Goal: Communication & Community: Answer question/provide support

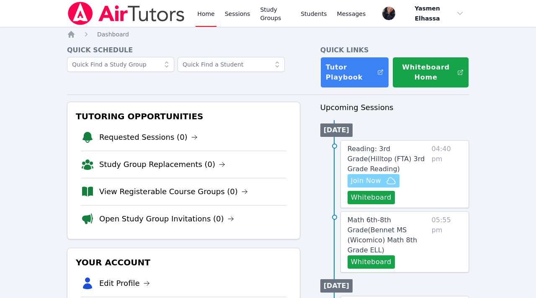
click at [374, 179] on span "Join Now" at bounding box center [366, 181] width 30 height 10
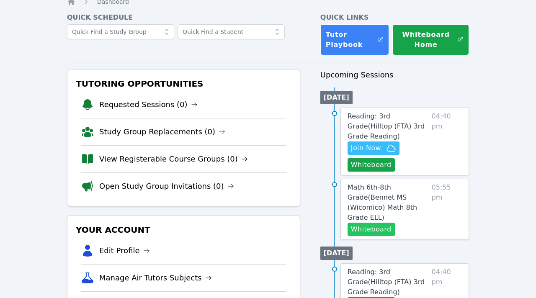
click at [375, 223] on button "Whiteboard" at bounding box center [370, 229] width 47 height 13
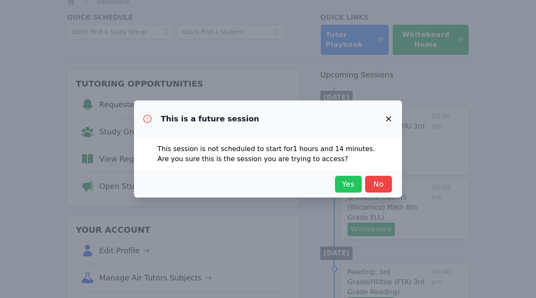
click at [348, 186] on span "Yes" at bounding box center [348, 184] width 18 height 12
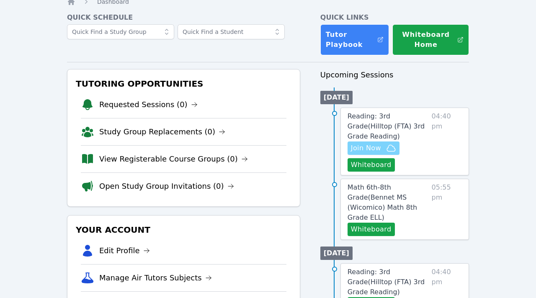
click at [365, 148] on span "Join Now" at bounding box center [366, 148] width 30 height 10
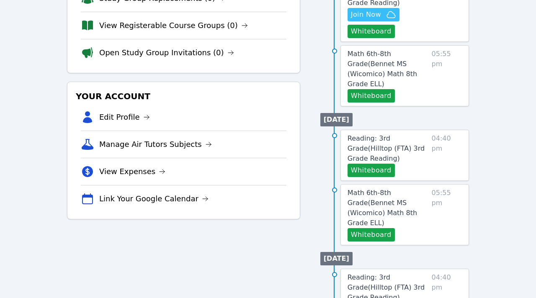
scroll to position [168, 0]
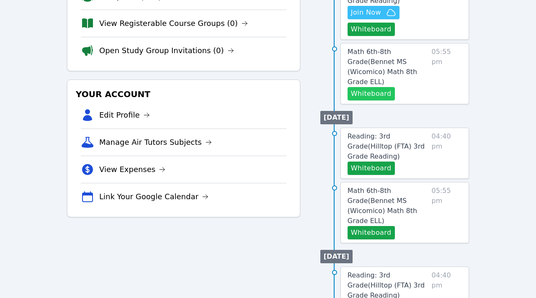
click at [381, 87] on button "Whiteboard" at bounding box center [370, 93] width 47 height 13
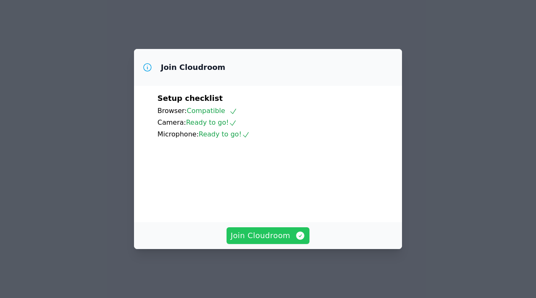
click at [270, 241] on span "Join Cloudroom" at bounding box center [268, 236] width 75 height 12
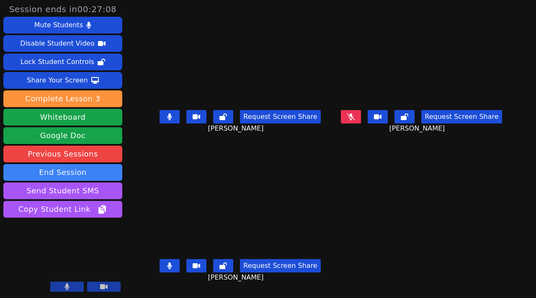
click at [168, 123] on button at bounding box center [169, 116] width 20 height 13
click at [168, 279] on div "Request Screen Share [PERSON_NAME]" at bounding box center [240, 272] width 175 height 33
click at [167, 269] on icon at bounding box center [169, 265] width 5 height 7
click at [161, 272] on button at bounding box center [169, 265] width 20 height 13
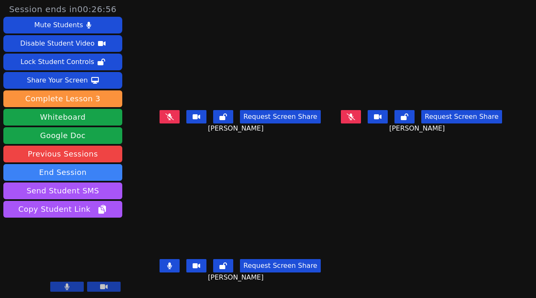
click at [159, 272] on button at bounding box center [169, 265] width 20 height 13
click at [173, 119] on div "Request Screen Share" at bounding box center [239, 116] width 161 height 13
click at [168, 119] on button at bounding box center [169, 116] width 20 height 13
click at [167, 120] on icon at bounding box center [169, 116] width 5 height 7
click at [361, 118] on button at bounding box center [351, 116] width 20 height 13
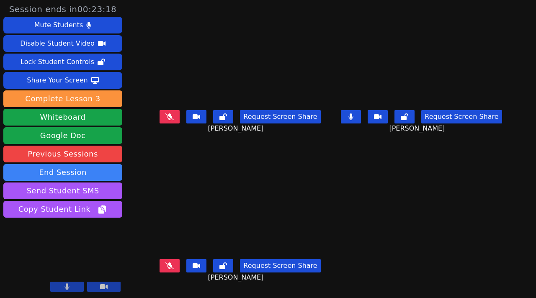
click at [359, 123] on button at bounding box center [351, 116] width 20 height 13
click at [167, 269] on icon at bounding box center [169, 265] width 8 height 7
click at [165, 269] on icon at bounding box center [169, 265] width 8 height 7
click at [361, 123] on button at bounding box center [351, 116] width 20 height 13
click at [161, 272] on button at bounding box center [169, 265] width 20 height 13
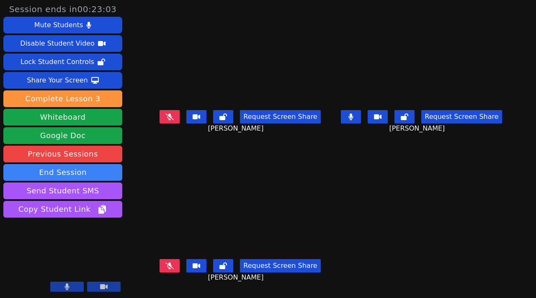
click at [353, 120] on icon at bounding box center [350, 116] width 5 height 7
click at [67, 23] on div "Mute Students" at bounding box center [58, 24] width 49 height 13
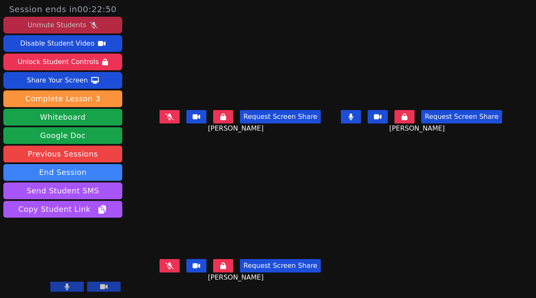
click at [67, 24] on div "Unmute Students" at bounding box center [57, 24] width 59 height 13
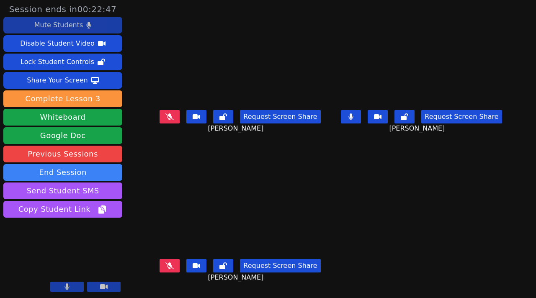
click at [165, 269] on icon at bounding box center [169, 265] width 8 height 7
click at [167, 123] on button at bounding box center [169, 116] width 20 height 13
click at [361, 121] on button at bounding box center [351, 116] width 20 height 13
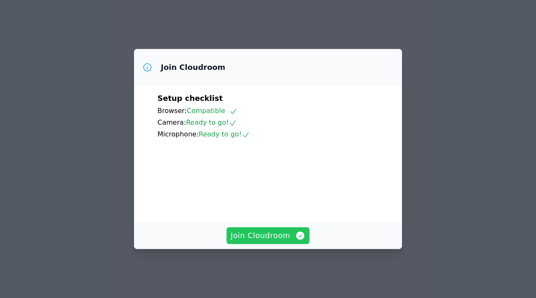
click at [287, 241] on span "Join Cloudroom" at bounding box center [268, 236] width 75 height 12
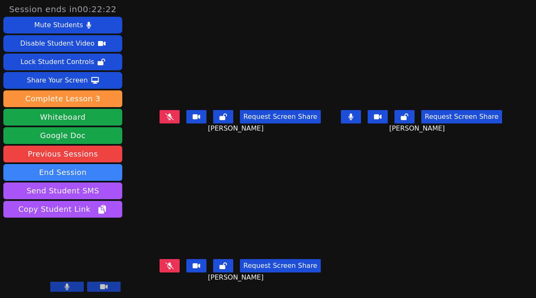
click at [160, 272] on button at bounding box center [169, 265] width 20 height 13
click at [165, 269] on icon at bounding box center [169, 265] width 8 height 7
click at [165, 120] on icon at bounding box center [169, 116] width 8 height 7
click at [163, 123] on button at bounding box center [169, 116] width 20 height 13
click at [353, 120] on icon at bounding box center [350, 116] width 5 height 7
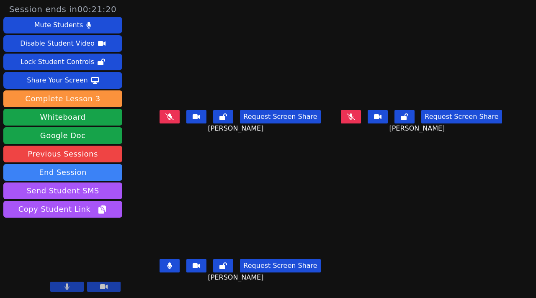
click at [165, 269] on button at bounding box center [169, 265] width 20 height 13
click at [355, 120] on icon at bounding box center [351, 116] width 8 height 7
click at [361, 123] on button at bounding box center [351, 116] width 20 height 13
click at [168, 121] on button at bounding box center [169, 116] width 20 height 13
click at [161, 122] on div at bounding box center [153, 125] width 19 height 19
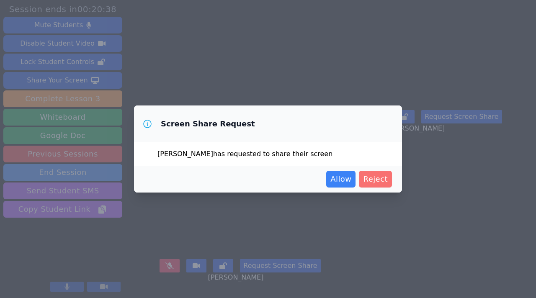
click at [374, 180] on span "Reject" at bounding box center [375, 179] width 25 height 12
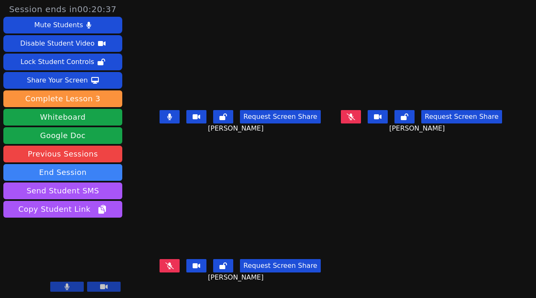
click at [165, 116] on button at bounding box center [169, 116] width 20 height 13
click at [165, 269] on icon at bounding box center [169, 265] width 8 height 7
click at [164, 272] on button at bounding box center [169, 265] width 20 height 13
click at [165, 269] on icon at bounding box center [169, 265] width 8 height 7
click at [167, 269] on icon at bounding box center [169, 265] width 5 height 7
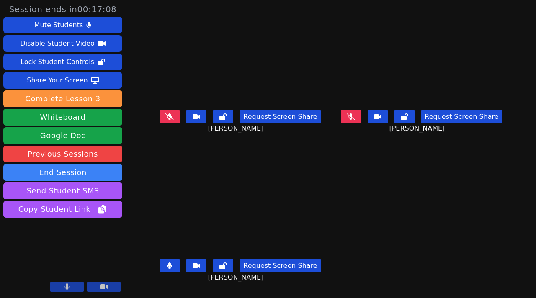
click at [166, 120] on icon at bounding box center [169, 116] width 8 height 7
click at [163, 272] on button at bounding box center [169, 265] width 20 height 13
click at [167, 119] on button at bounding box center [169, 116] width 20 height 13
click at [361, 123] on button at bounding box center [351, 116] width 20 height 13
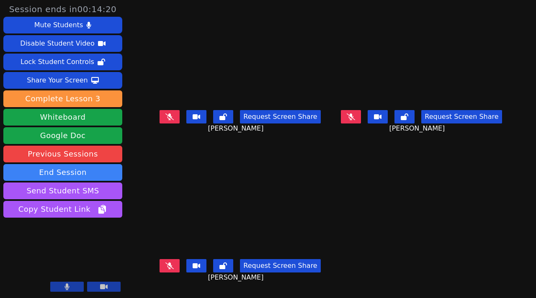
click at [165, 120] on icon at bounding box center [169, 116] width 8 height 7
click at [167, 120] on icon at bounding box center [169, 116] width 5 height 7
click at [165, 119] on icon at bounding box center [169, 116] width 8 height 7
click at [167, 119] on icon at bounding box center [169, 116] width 5 height 7
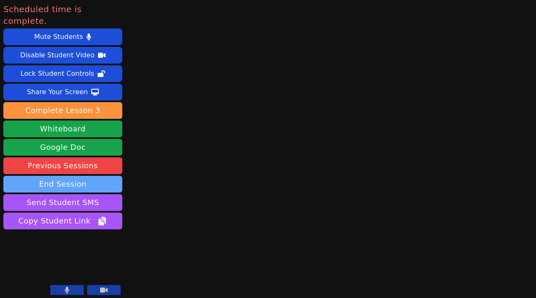
click at [73, 176] on button "End Session" at bounding box center [62, 184] width 119 height 17
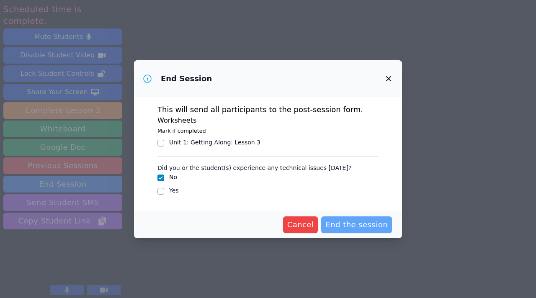
click at [350, 220] on span "End the session" at bounding box center [356, 225] width 62 height 12
